Goal: Information Seeking & Learning: Learn about a topic

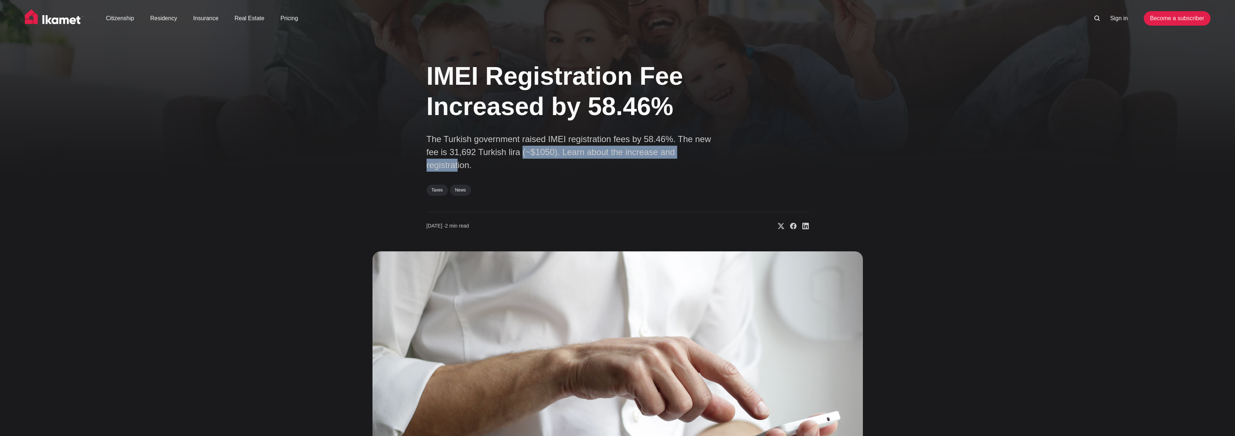
drag, startPoint x: 504, startPoint y: 155, endPoint x: 684, endPoint y: 154, distance: 180.3
click at [683, 154] on p "The Turkish government raised IMEI registration fees by 58.46%. The new fee is …" at bounding box center [571, 152] width 288 height 39
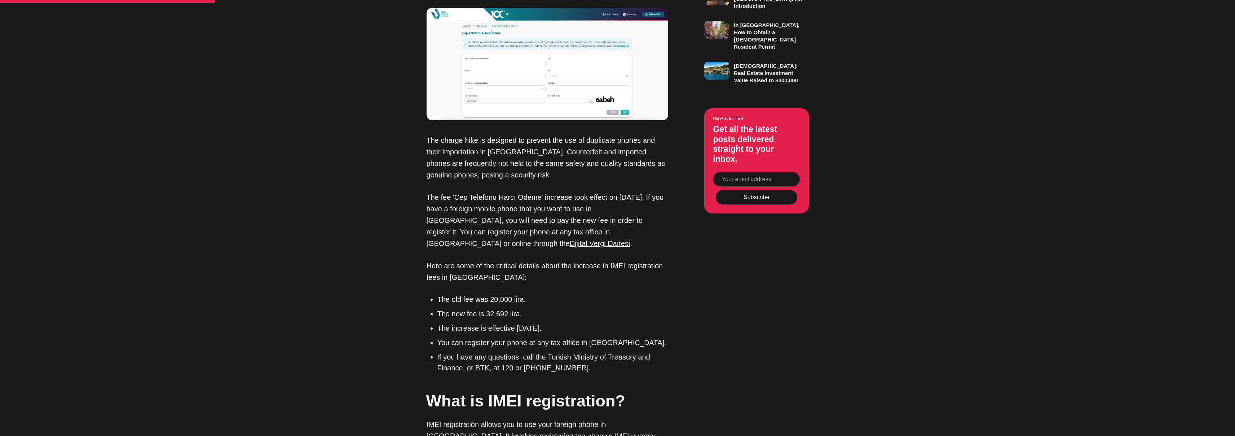
scroll to position [594, 0]
drag, startPoint x: 471, startPoint y: 274, endPoint x: 540, endPoint y: 273, distance: 69.2
click at [542, 293] on li "The old fee was 20,000 lira." at bounding box center [552, 298] width 231 height 11
drag, startPoint x: 492, startPoint y: 288, endPoint x: 531, endPoint y: 287, distance: 38.2
click at [526, 308] on li "The new fee is 32,692 lira." at bounding box center [552, 313] width 231 height 11
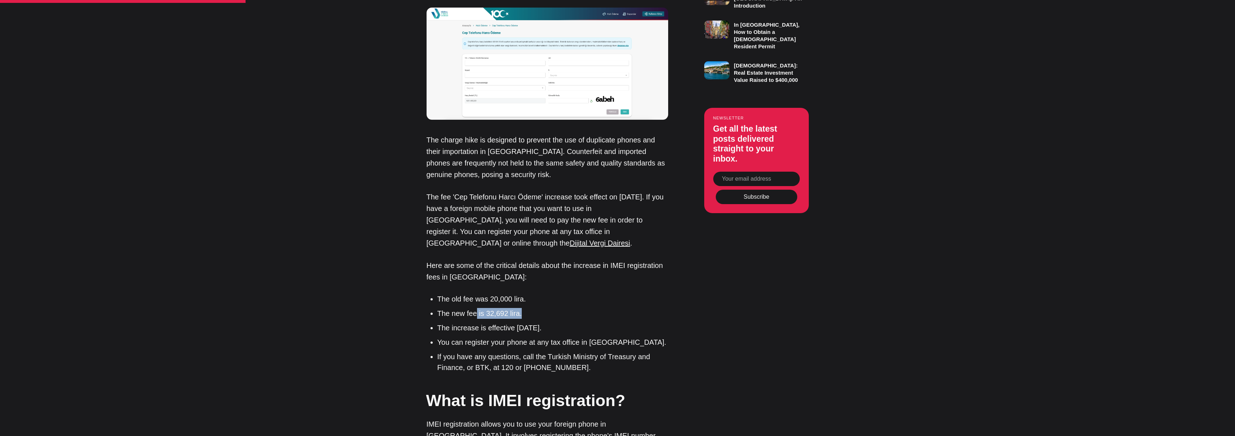
drag, startPoint x: 438, startPoint y: 306, endPoint x: 608, endPoint y: 301, distance: 169.9
click at [604, 322] on li "The increase is effective [DATE]." at bounding box center [552, 327] width 231 height 11
drag, startPoint x: 436, startPoint y: 318, endPoint x: 613, endPoint y: 318, distance: 177.0
click at [601, 318] on ul "The old fee was 20,000 lira. The new fee is 32,692 lira. The increase is effect…" at bounding box center [550, 332] width 236 height 79
click at [617, 337] on li "You can register your phone at any tax office in [GEOGRAPHIC_DATA]." at bounding box center [552, 342] width 231 height 11
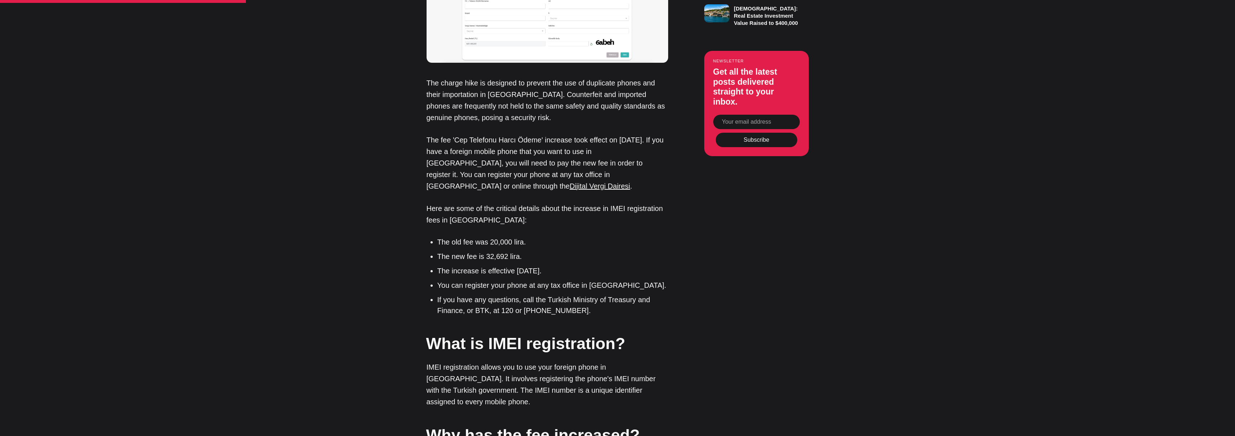
scroll to position [724, 0]
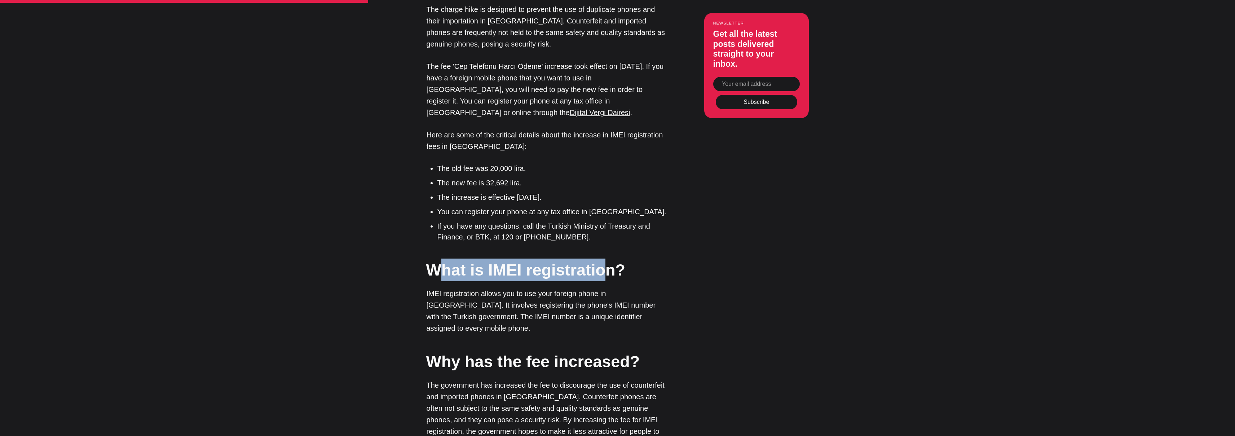
drag, startPoint x: 530, startPoint y: 247, endPoint x: 645, endPoint y: 249, distance: 115.8
click at [641, 259] on h2 "What is IMEI registration?" at bounding box center [547, 270] width 242 height 23
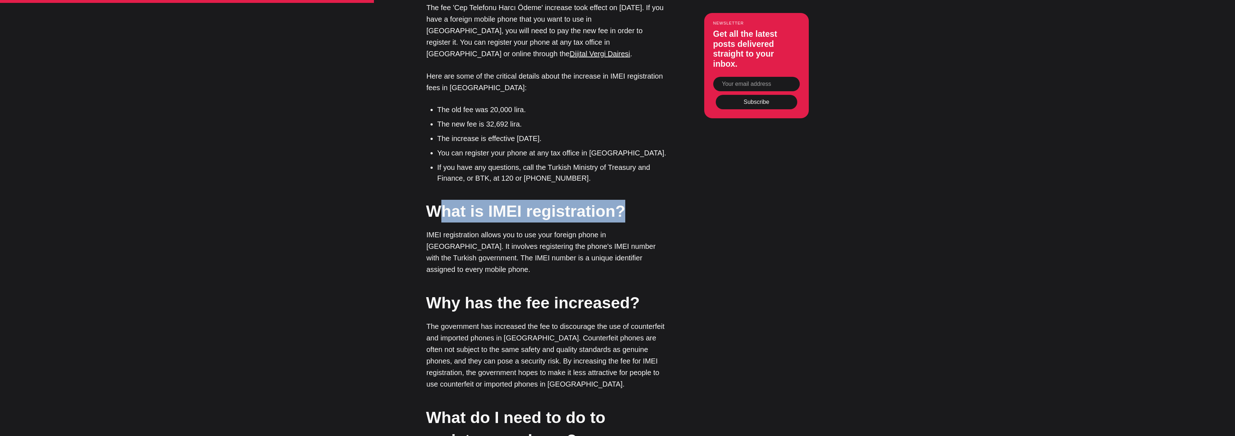
scroll to position [866, 0]
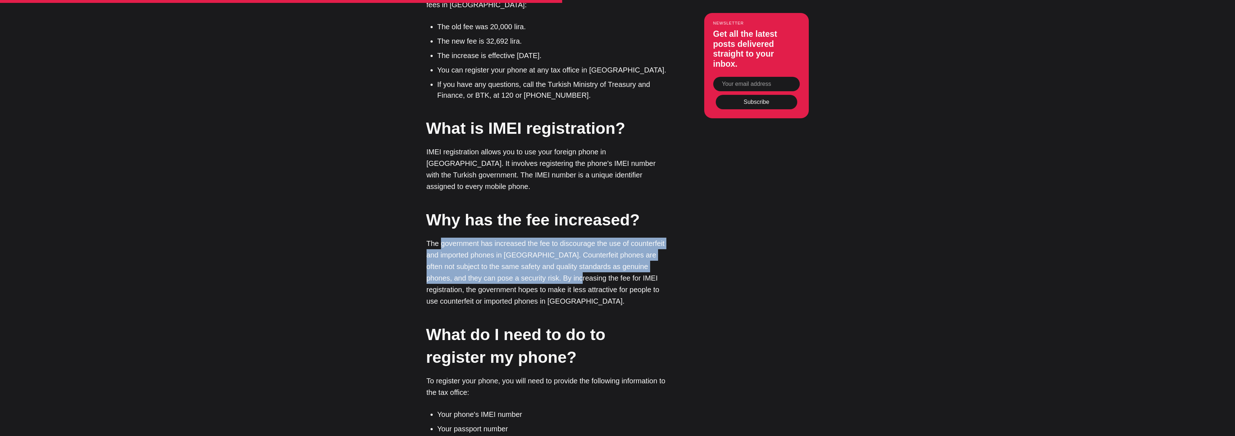
drag, startPoint x: 442, startPoint y: 207, endPoint x: 544, endPoint y: 239, distance: 107.4
click at [544, 239] on p "The government has increased the fee to discourage the use of counterfeit and i…" at bounding box center [548, 272] width 242 height 69
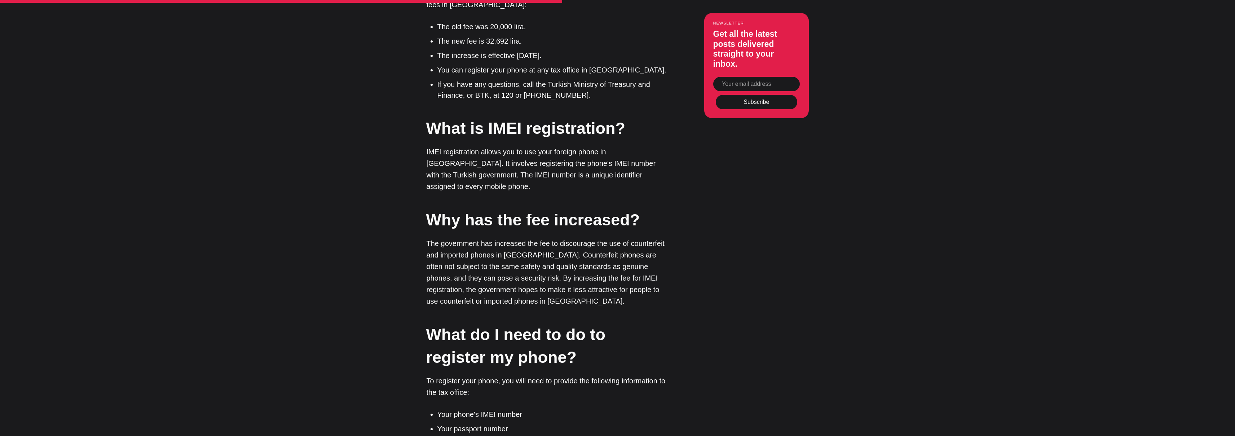
click at [543, 239] on p "The government has increased the fee to discourage the use of counterfeit and i…" at bounding box center [548, 272] width 242 height 69
drag, startPoint x: 524, startPoint y: 240, endPoint x: 507, endPoint y: 242, distance: 17.8
click at [524, 240] on p "The government has increased the fee to discourage the use of counterfeit and i…" at bounding box center [548, 272] width 242 height 69
drag, startPoint x: 493, startPoint y: 243, endPoint x: 556, endPoint y: 243, distance: 63.1
click at [556, 243] on p "The government has increased the fee to discourage the use of counterfeit and i…" at bounding box center [548, 272] width 242 height 69
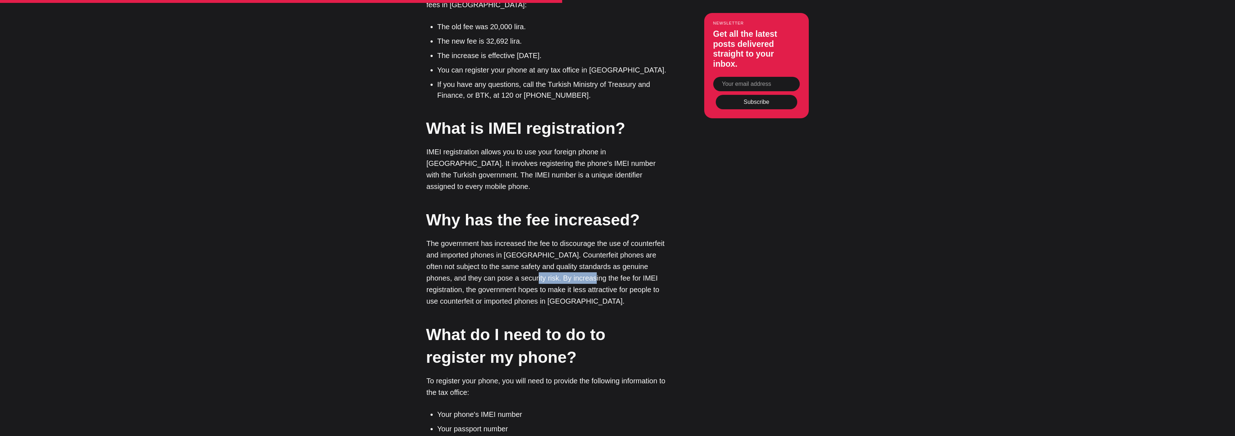
click at [556, 243] on p "The government has increased the fee to discourage the use of counterfeit and i…" at bounding box center [548, 272] width 242 height 69
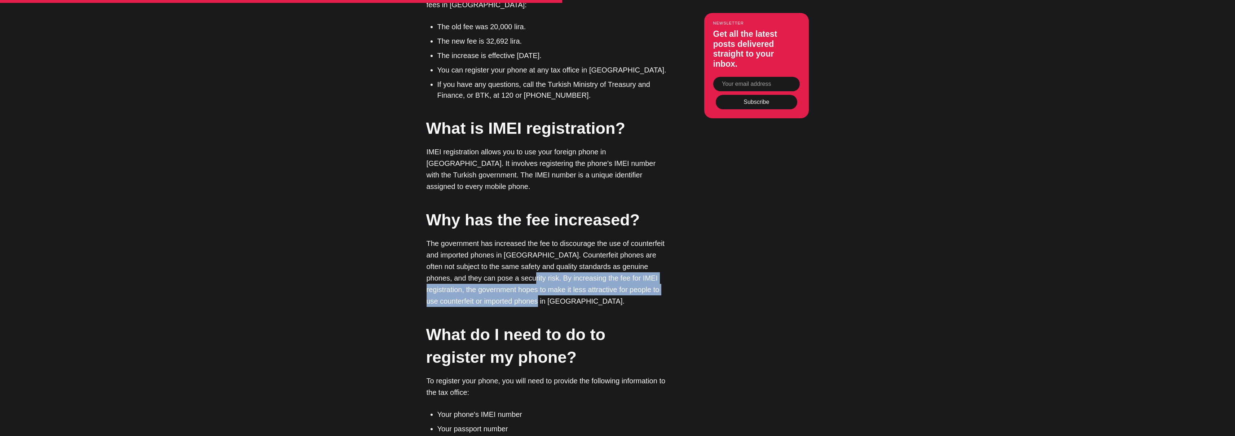
drag, startPoint x: 491, startPoint y: 244, endPoint x: 535, endPoint y: 265, distance: 49.0
click at [535, 265] on p "The government has increased the fee to discourage the use of counterfeit and i…" at bounding box center [548, 272] width 242 height 69
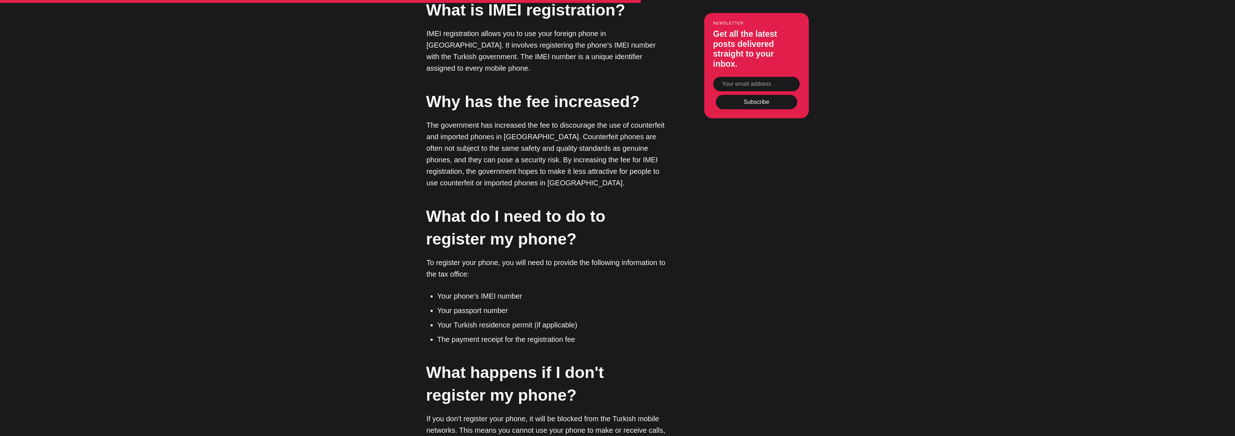
scroll to position [989, 0]
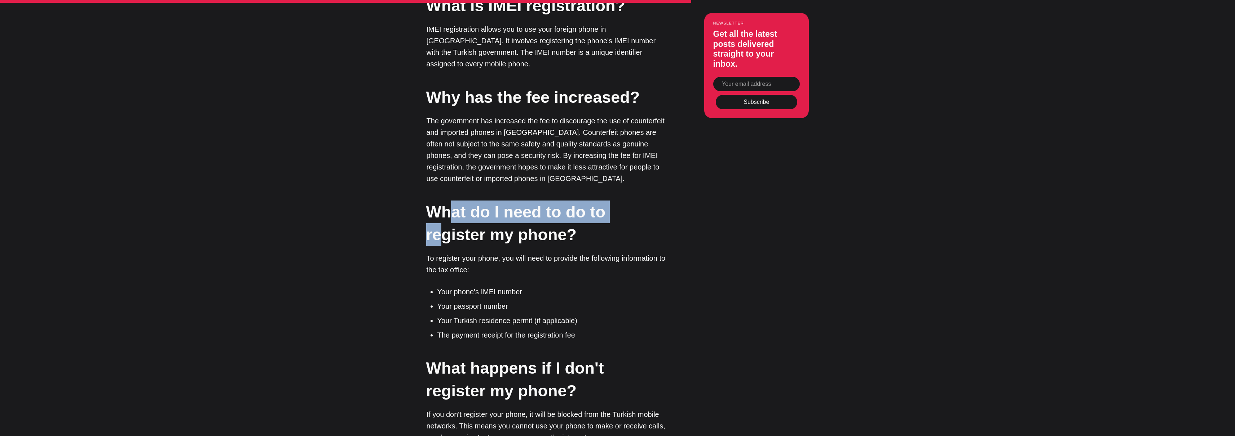
drag, startPoint x: 452, startPoint y: 180, endPoint x: 642, endPoint y: 181, distance: 190.4
click at [640, 200] on h2 "What do I need to do to register my phone?" at bounding box center [547, 222] width 242 height 45
drag, startPoint x: 522, startPoint y: 201, endPoint x: 532, endPoint y: 202, distance: 9.4
click at [526, 201] on h2 "What do I need to do to register my phone?" at bounding box center [547, 222] width 242 height 45
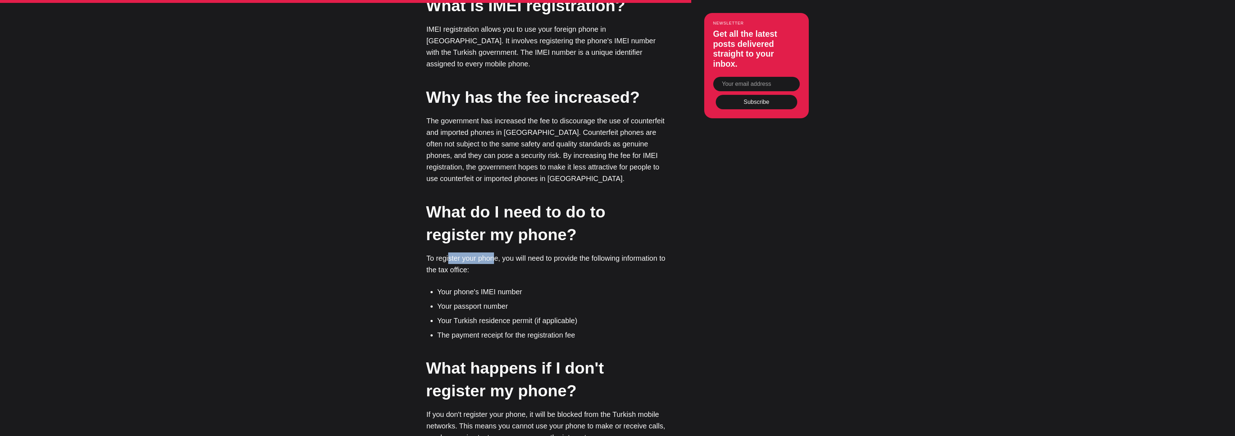
drag, startPoint x: 450, startPoint y: 224, endPoint x: 538, endPoint y: 224, distance: 88.3
click at [521, 252] on p "To register your phone, you will need to provide the following information to t…" at bounding box center [548, 263] width 242 height 23
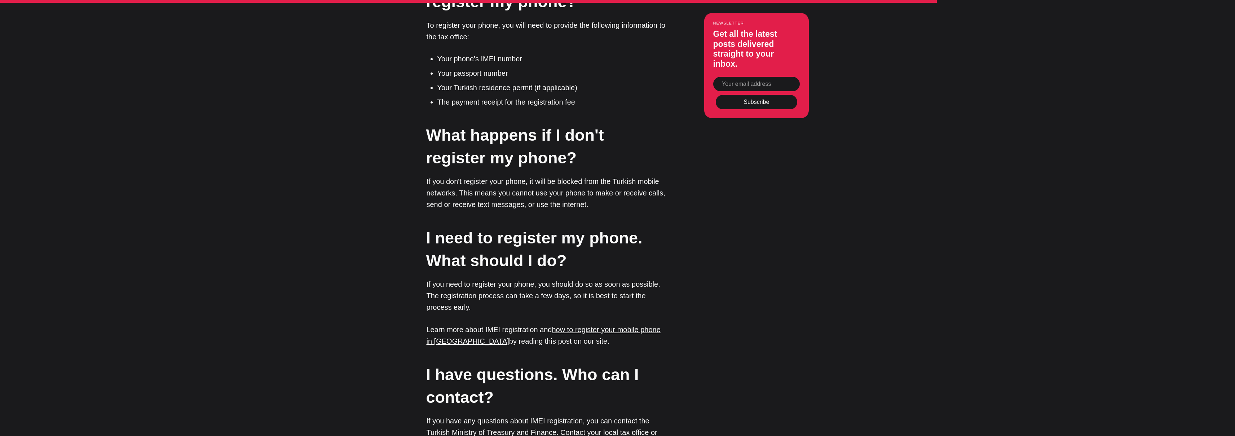
drag, startPoint x: 452, startPoint y: 145, endPoint x: 581, endPoint y: 145, distance: 129.1
click at [581, 176] on p "If you don't register your phone, it will be blocked from the Turkish mobile ne…" at bounding box center [548, 193] width 242 height 35
click at [582, 176] on p "If you don't register your phone, it will be blocked from the Turkish mobile ne…" at bounding box center [548, 193] width 242 height 35
drag, startPoint x: 469, startPoint y: 155, endPoint x: 566, endPoint y: 167, distance: 97.7
click at [566, 176] on p "If you don't register your phone, it will be blocked from the Turkish mobile ne…" at bounding box center [548, 193] width 242 height 35
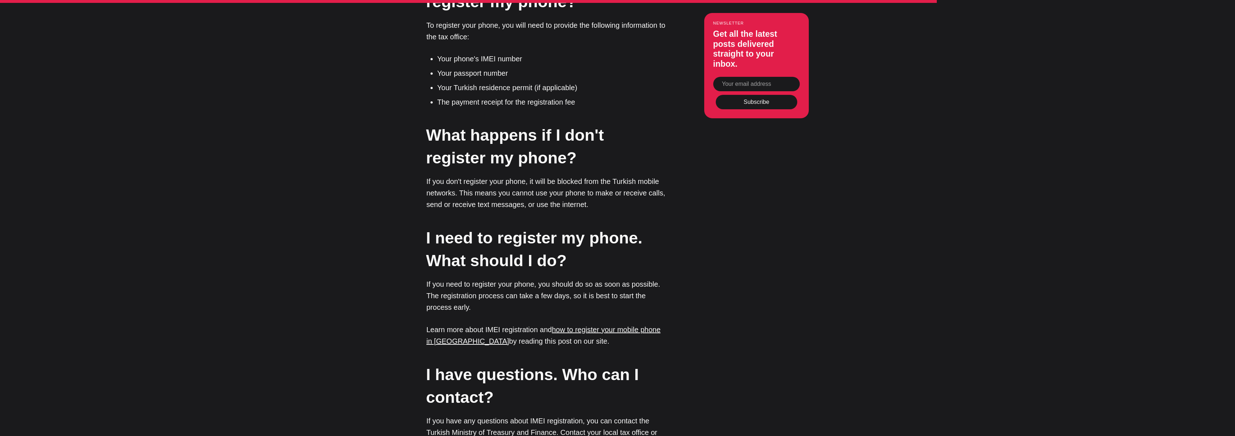
click at [566, 176] on p "If you don't register your phone, it will be blocked from the Turkish mobile ne…" at bounding box center [548, 193] width 242 height 35
drag, startPoint x: 710, startPoint y: 33, endPoint x: 761, endPoint y: 57, distance: 56.1
click at [760, 54] on div "Newsletter Get all the latest posts delivered straight to your inbox. Subscribe…" at bounding box center [756, 65] width 105 height 105
click at [761, 57] on h3 "Get all the latest posts delivered straight to your inbox." at bounding box center [756, 49] width 87 height 40
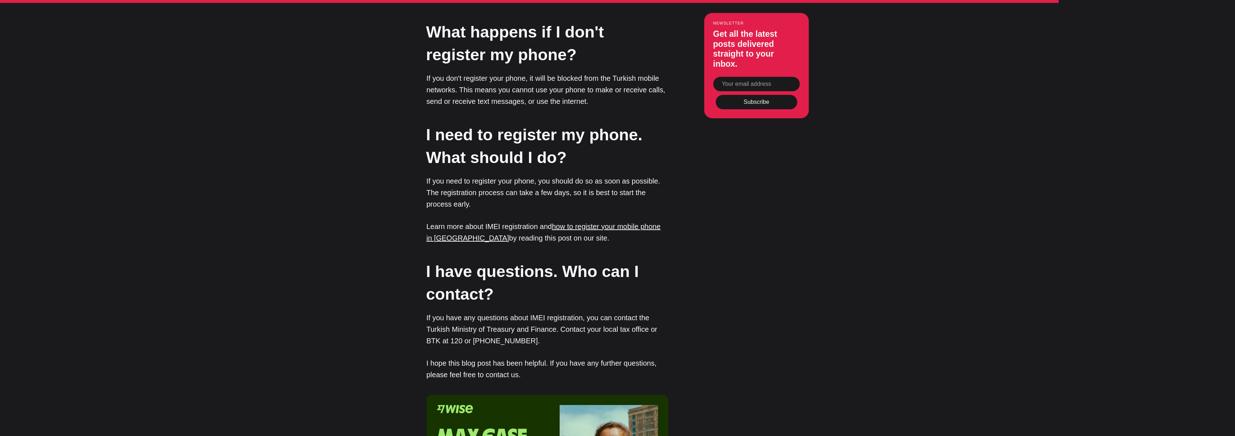
scroll to position [1391, 0]
